Goal: Transaction & Acquisition: Subscribe to service/newsletter

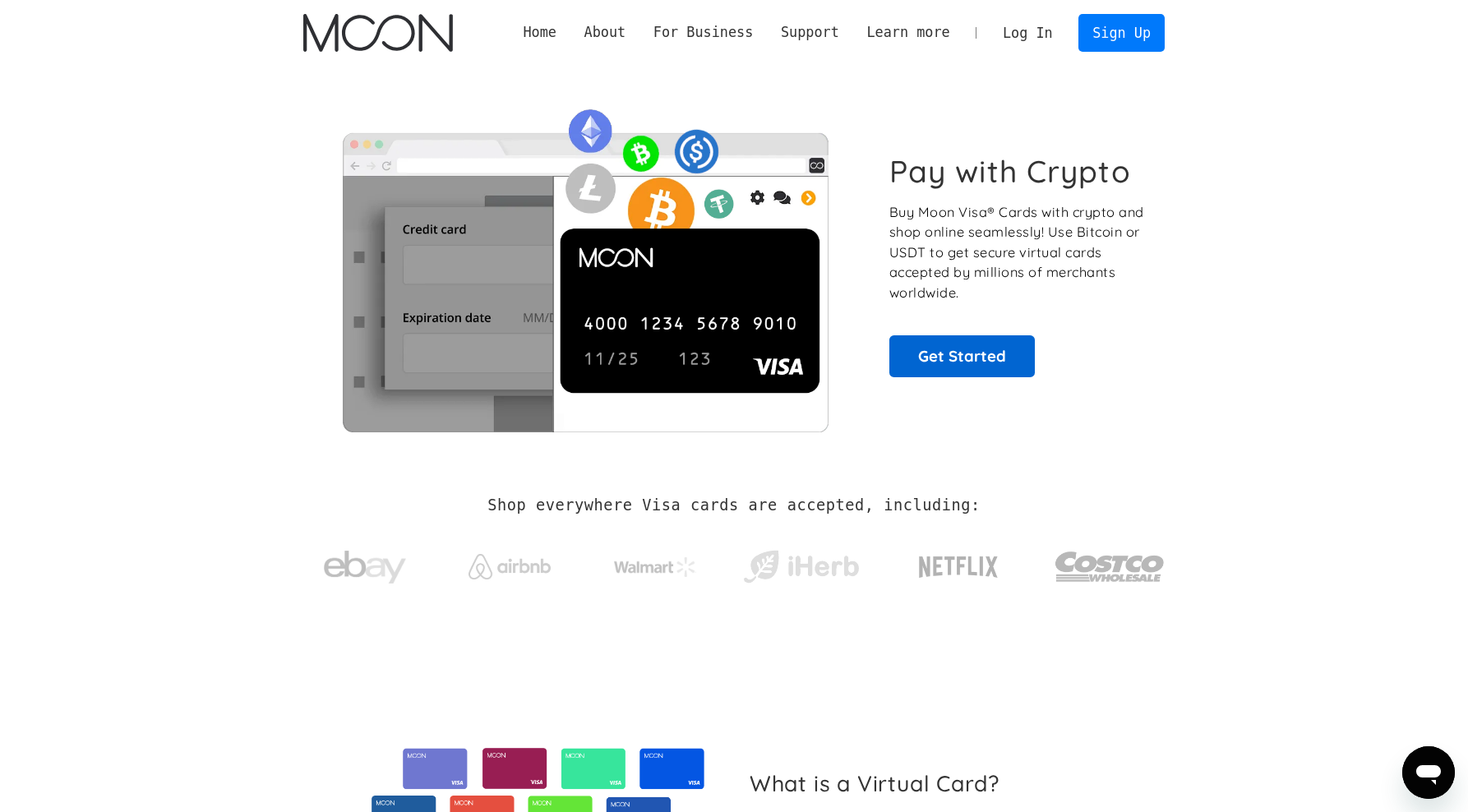
click at [985, 355] on link "Get Started" at bounding box center [962, 356] width 146 height 41
click at [1046, 35] on link "Log In" at bounding box center [1028, 33] width 78 height 36
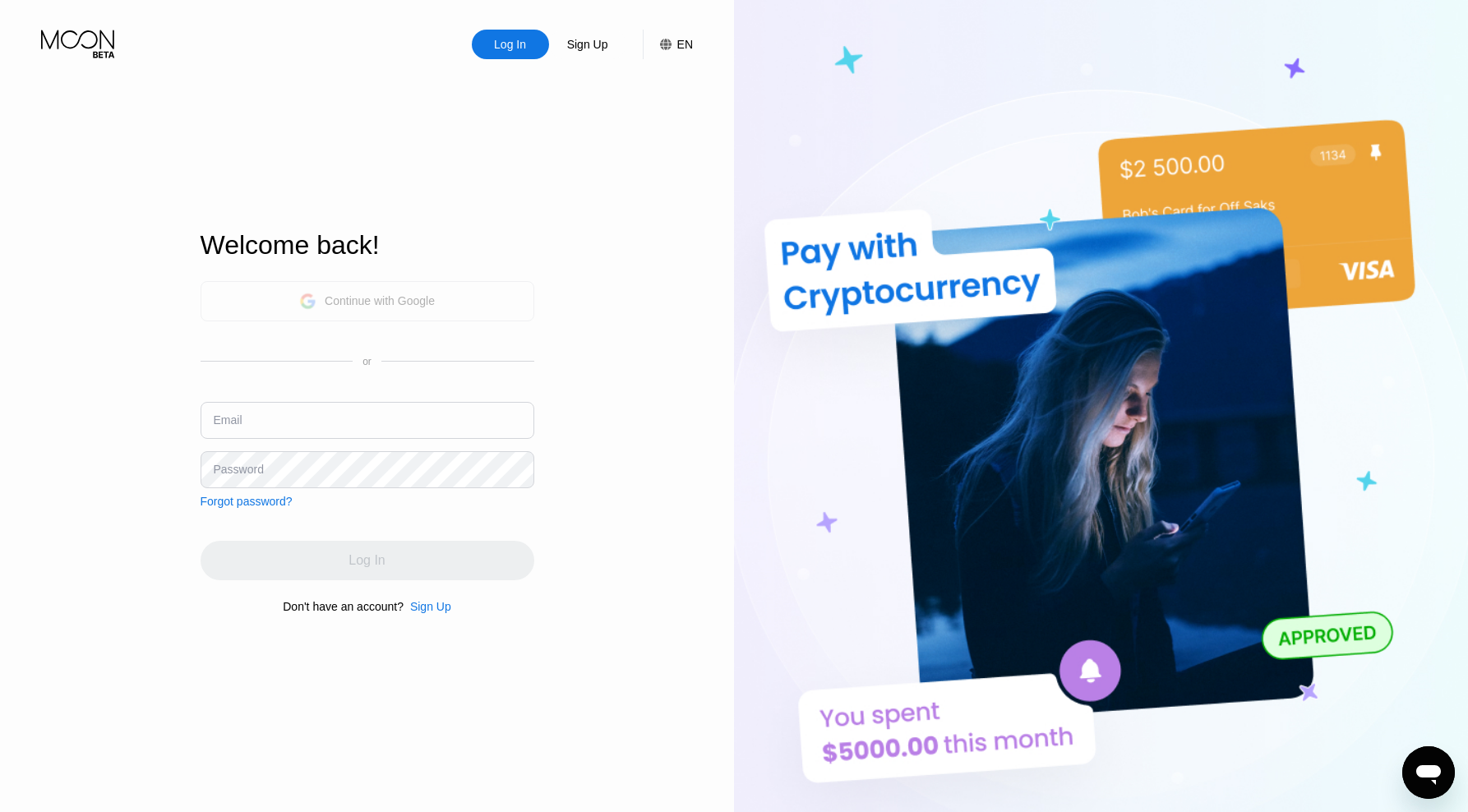
click at [387, 298] on div "Continue with Google" at bounding box center [380, 301] width 110 height 13
click at [602, 42] on div "Sign Up" at bounding box center [588, 45] width 45 height 17
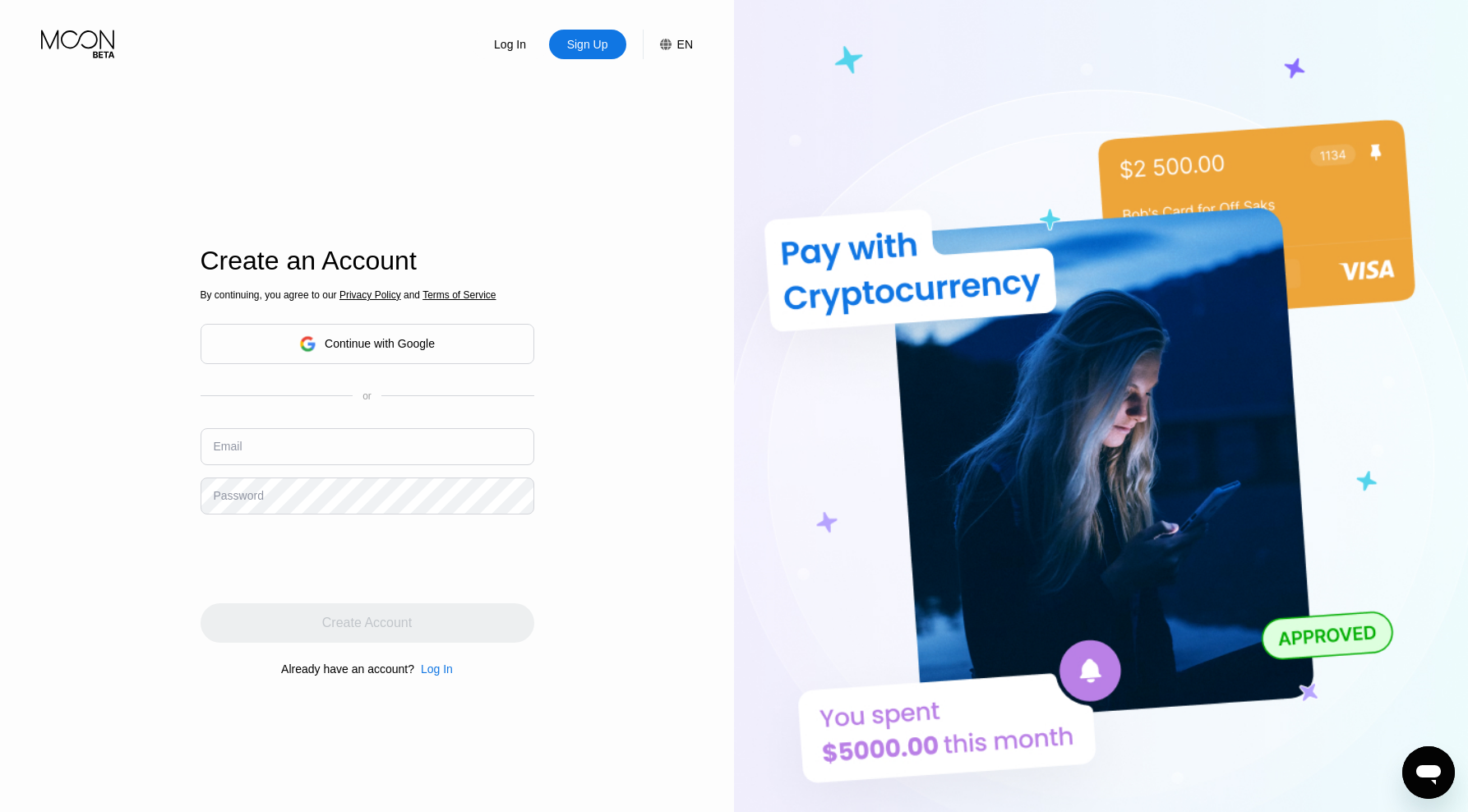
click at [404, 338] on div "Continue with Google" at bounding box center [380, 344] width 110 height 13
